Goal: Transaction & Acquisition: Purchase product/service

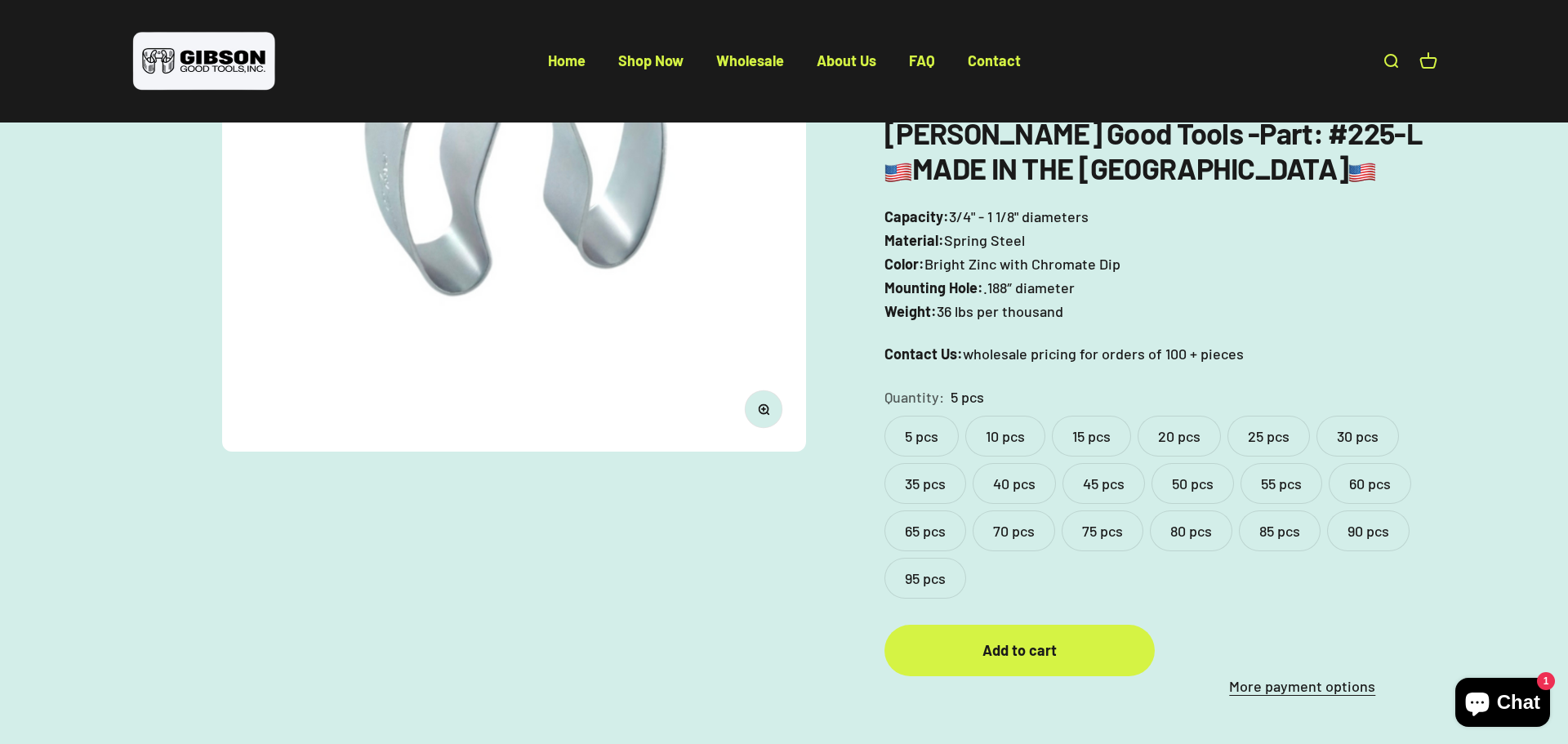
scroll to position [359, 0]
click at [1273, 427] on label "25 pcs" at bounding box center [1269, 435] width 83 height 41
click at [1157, 432] on label "20 pcs" at bounding box center [1179, 435] width 84 height 41
click at [1209, 337] on div "Gibson Good Tools - Part : #225-L MADE IN THE USA Capacity: 3/4" - 1 1/8" diame…" at bounding box center [1161, 239] width 553 height 251
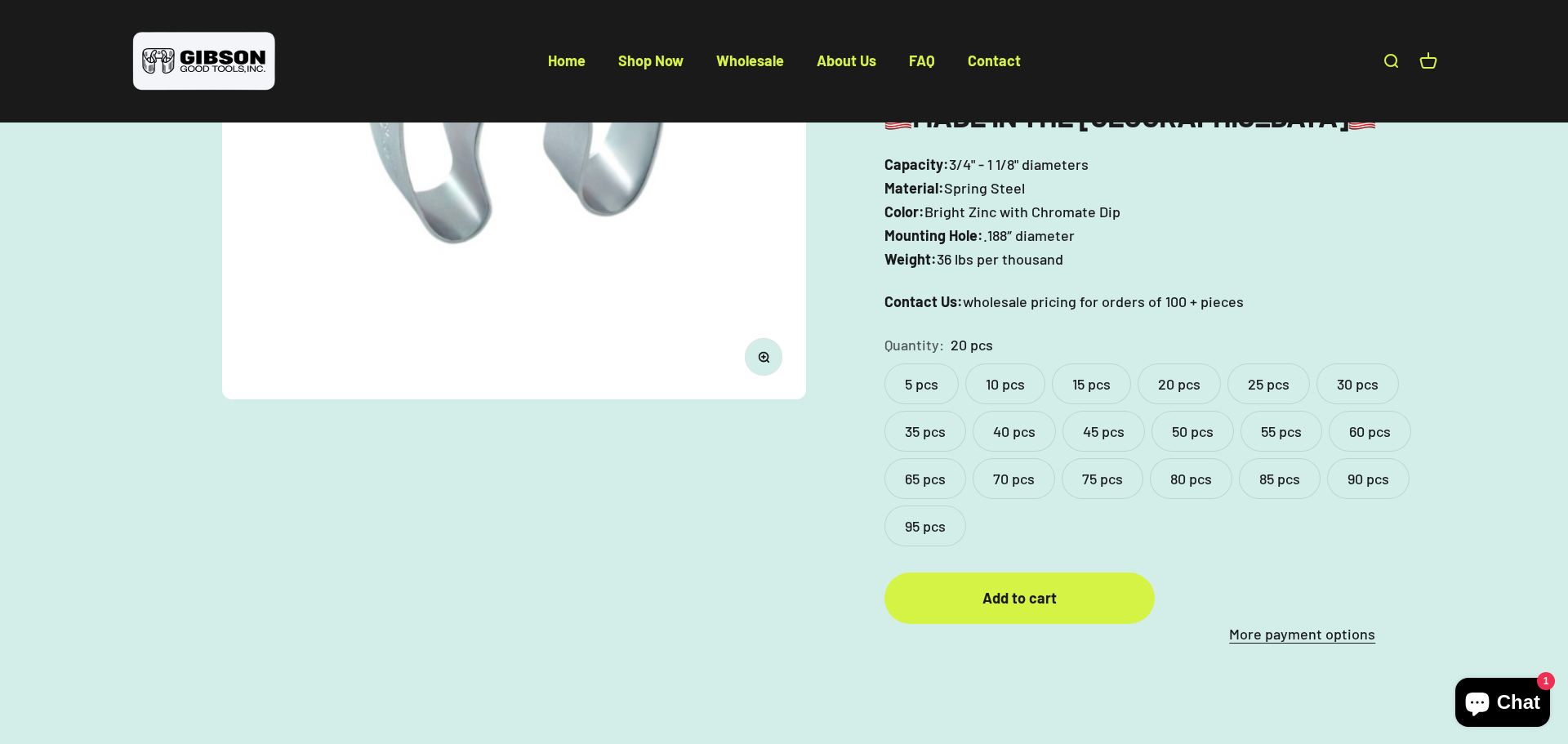
scroll to position [425, 0]
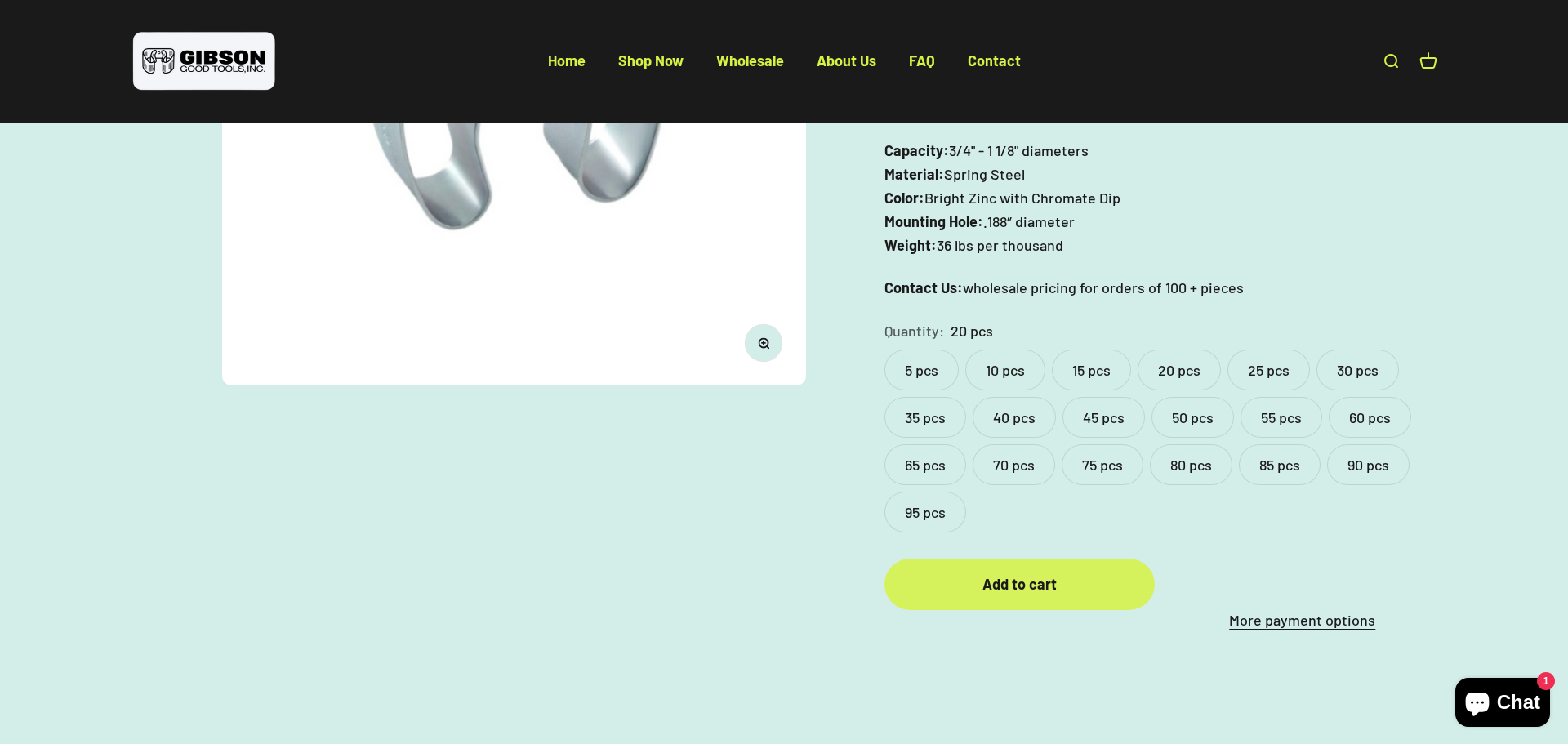
click at [958, 594] on div "Add to cart" at bounding box center [1019, 584] width 205 height 24
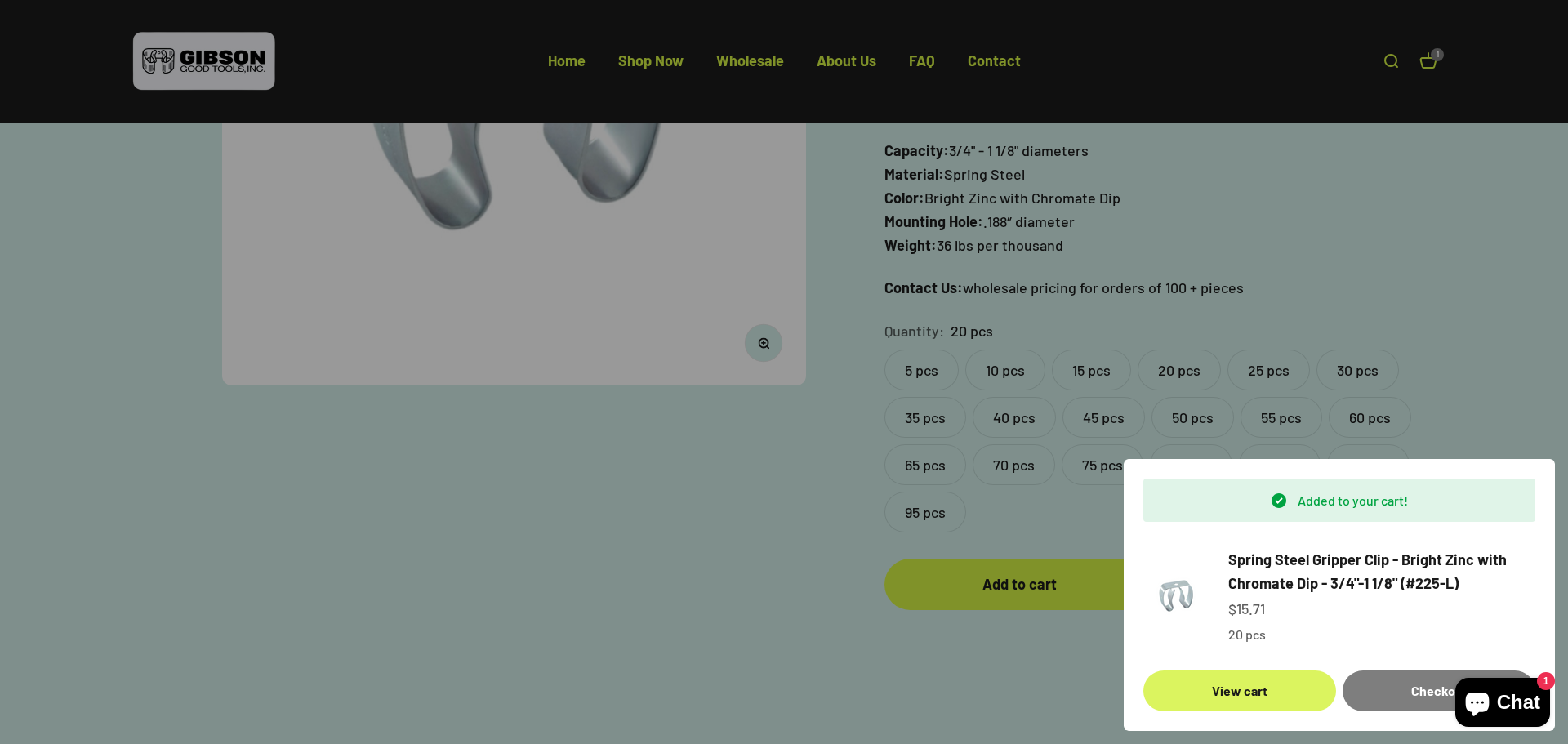
click at [1258, 690] on link "View cart" at bounding box center [1240, 691] width 193 height 41
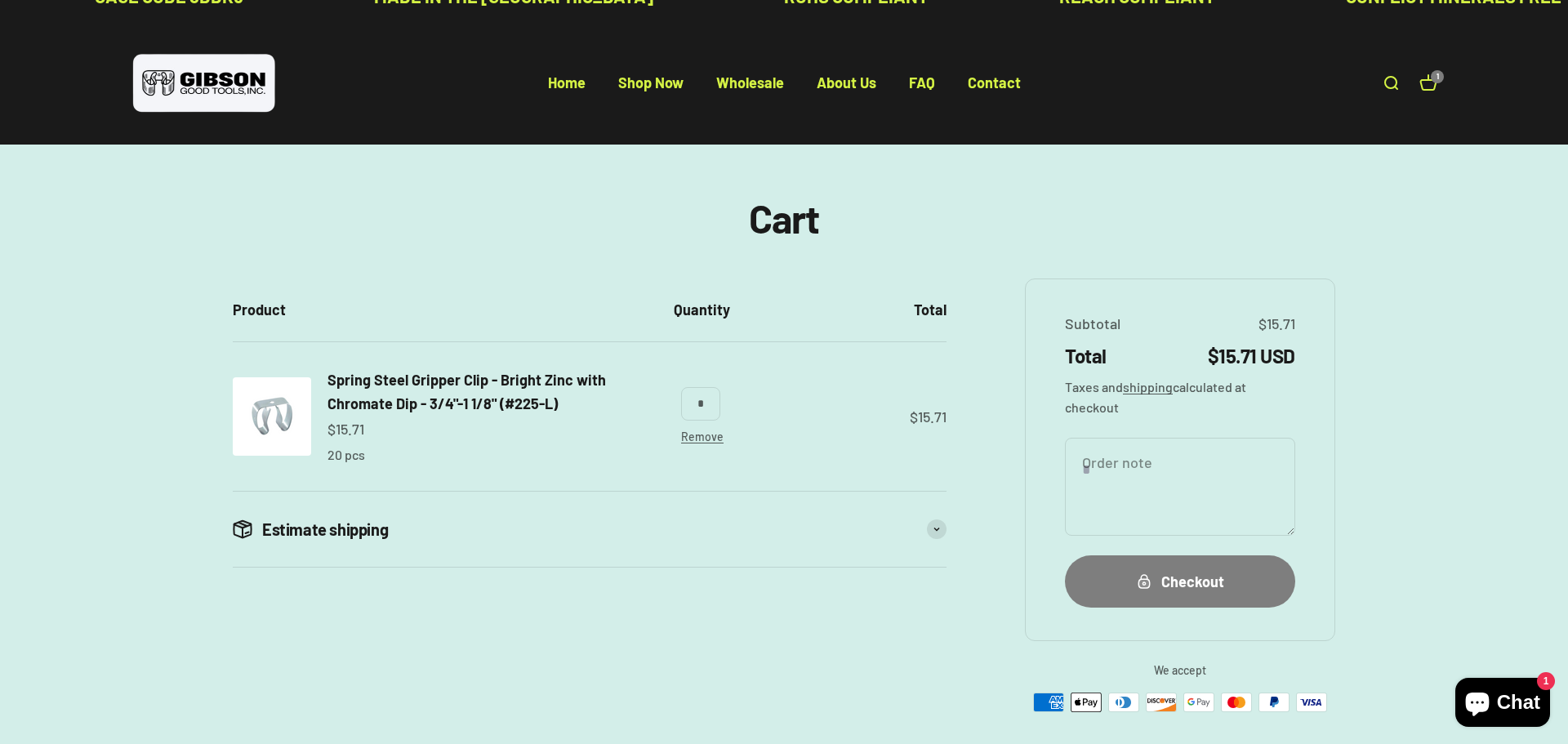
scroll to position [33, 0]
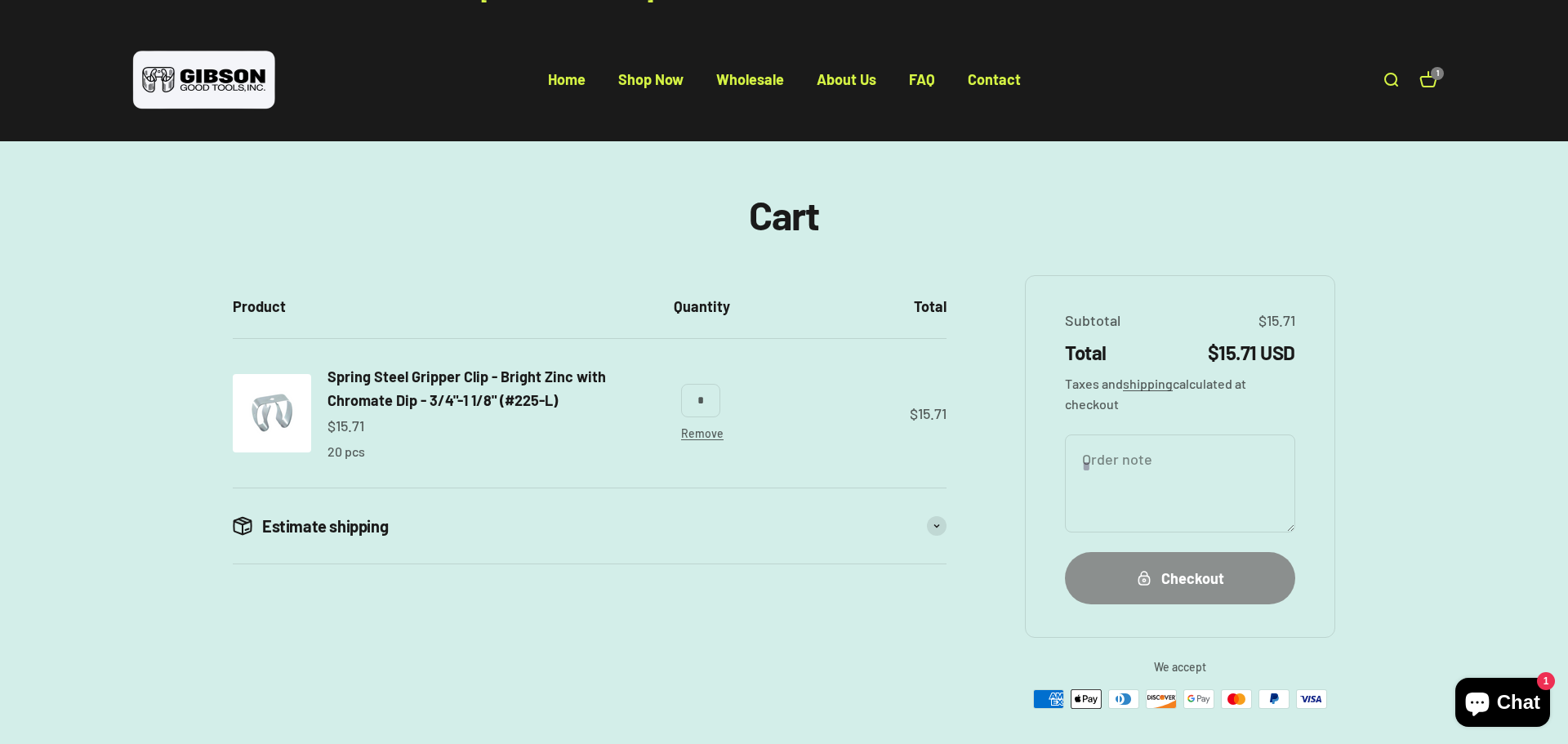
click at [1204, 592] on button "Checkout" at bounding box center [1180, 577] width 231 height 52
